Goal: Task Accomplishment & Management: Use online tool/utility

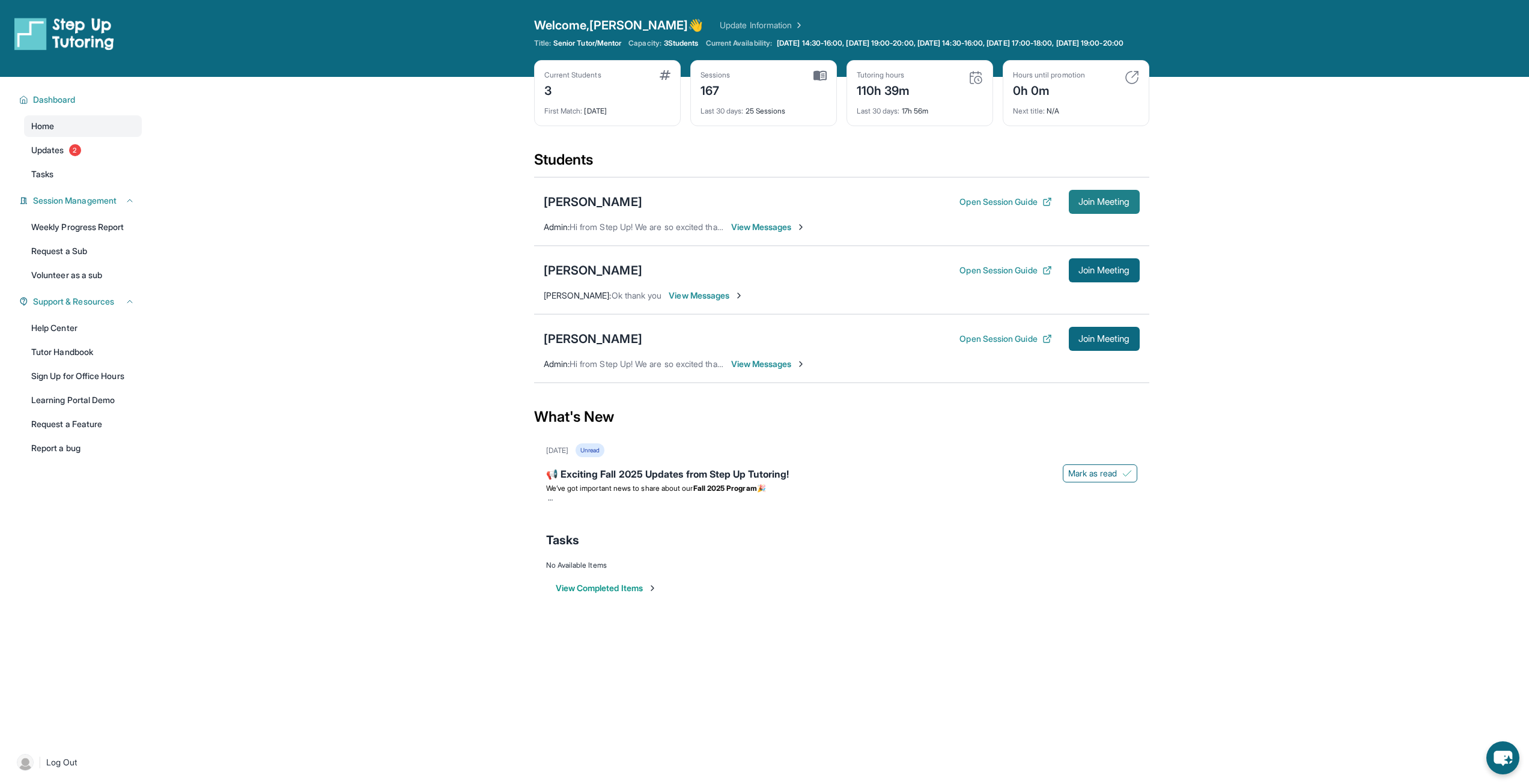
click at [1105, 205] on span "Join Meeting" at bounding box center [1105, 202] width 52 height 8
click at [1091, 274] on span "Join Meeting" at bounding box center [1105, 271] width 52 height 8
click at [1105, 205] on button "Join Meeting" at bounding box center [1105, 201] width 71 height 24
click at [1089, 205] on span "Join Meeting" at bounding box center [1105, 202] width 52 height 8
